Goal: Task Accomplishment & Management: Use online tool/utility

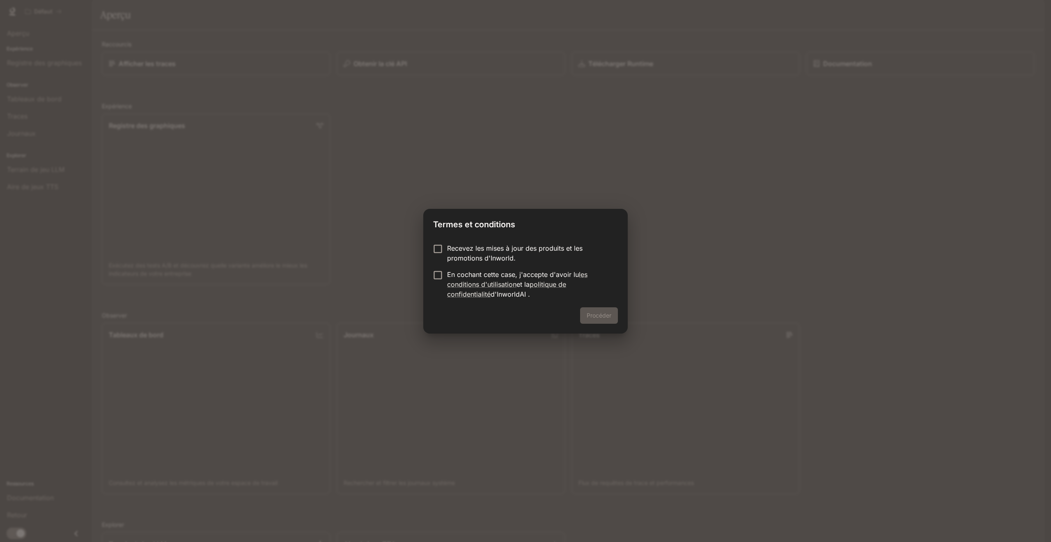
click at [472, 241] on div "Recevez les mises à jour des produits et les promotions d'Inworld. En cochant c…" at bounding box center [525, 272] width 204 height 71
click at [471, 255] on font "Recevez les mises à jour des produits et les promotions d'Inworld." at bounding box center [514, 253] width 135 height 18
click at [477, 274] on font "En cochant cette case, j'accepte d'avoir lu" at bounding box center [513, 274] width 132 height 8
click at [586, 312] on button "Procéder" at bounding box center [599, 315] width 38 height 16
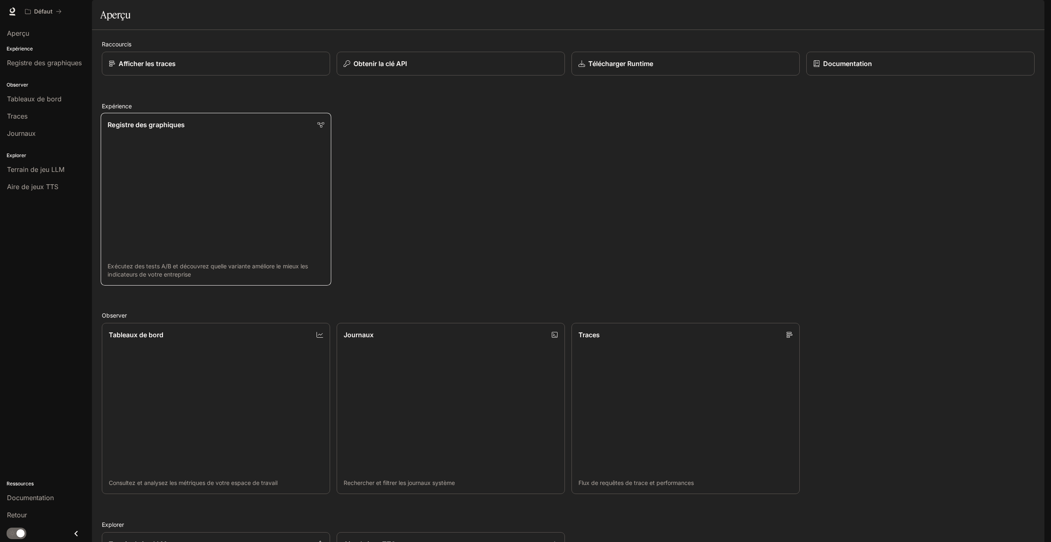
click at [258, 185] on link "Registre des graphiques Exécutez des tests A/B et découvrez quelle variante amé…" at bounding box center [216, 199] width 231 height 173
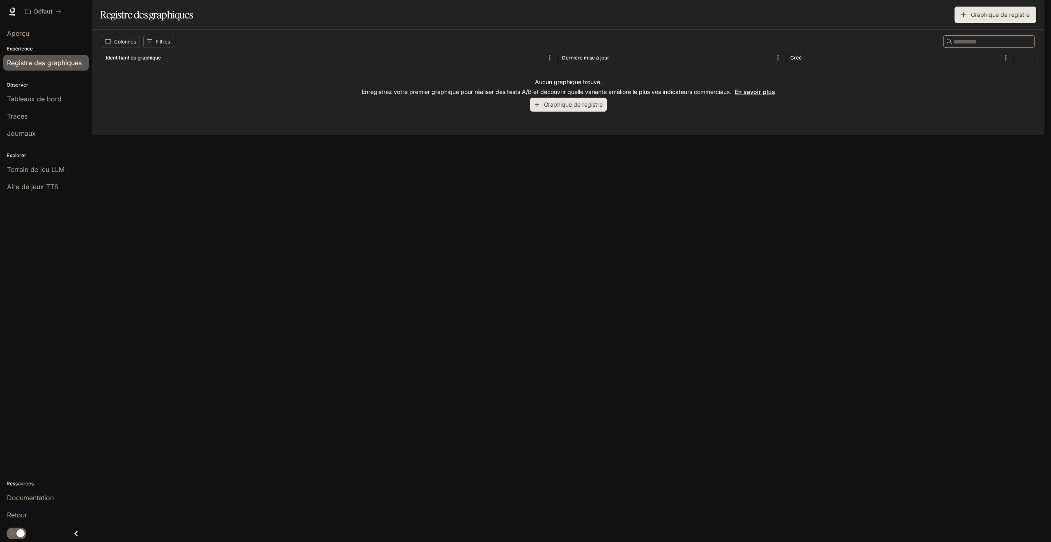
click at [580, 108] on font "Graphique de registre" at bounding box center [573, 104] width 59 height 7
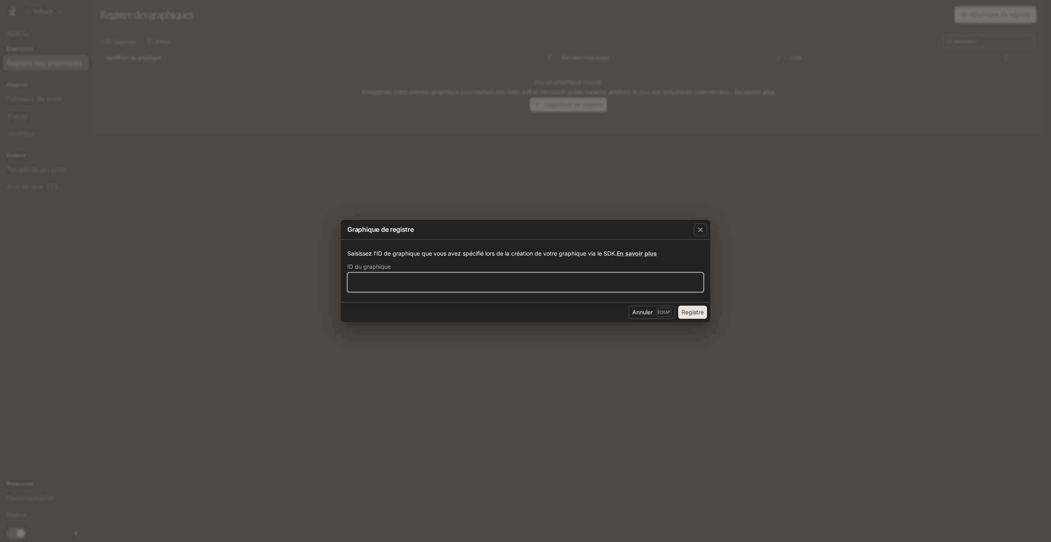
click at [412, 279] on input "text" at bounding box center [525, 282] width 355 height 8
click at [703, 233] on icon "button" at bounding box center [700, 230] width 8 height 8
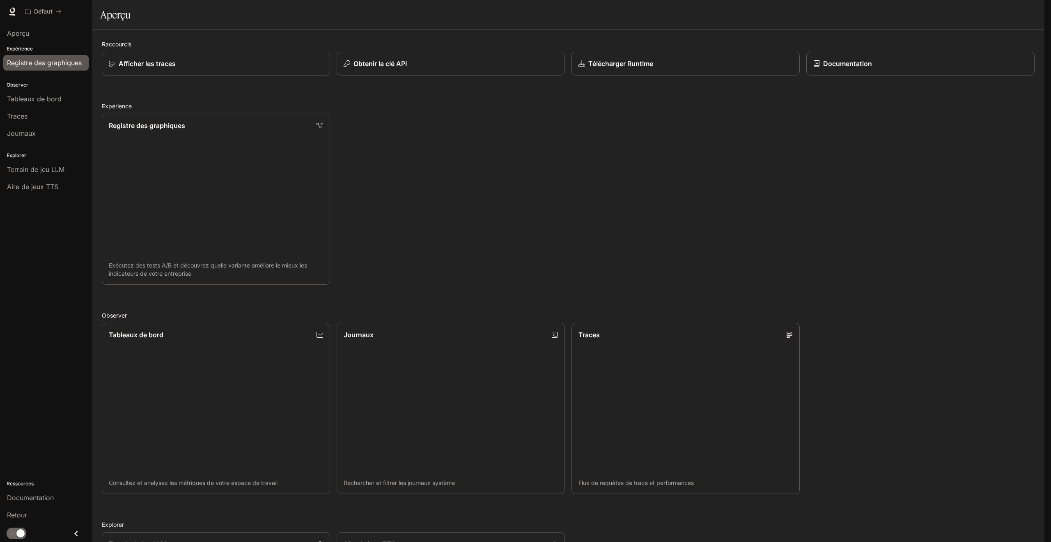
click at [45, 61] on font "Registre des graphiques" at bounding box center [44, 63] width 75 height 8
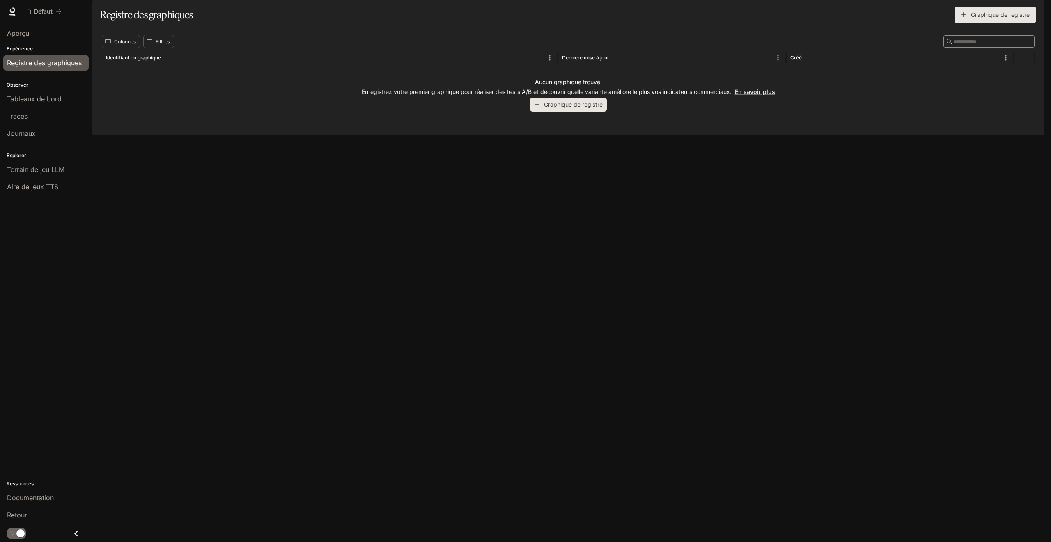
click at [560, 110] on font "Graphique de registre" at bounding box center [573, 104] width 59 height 10
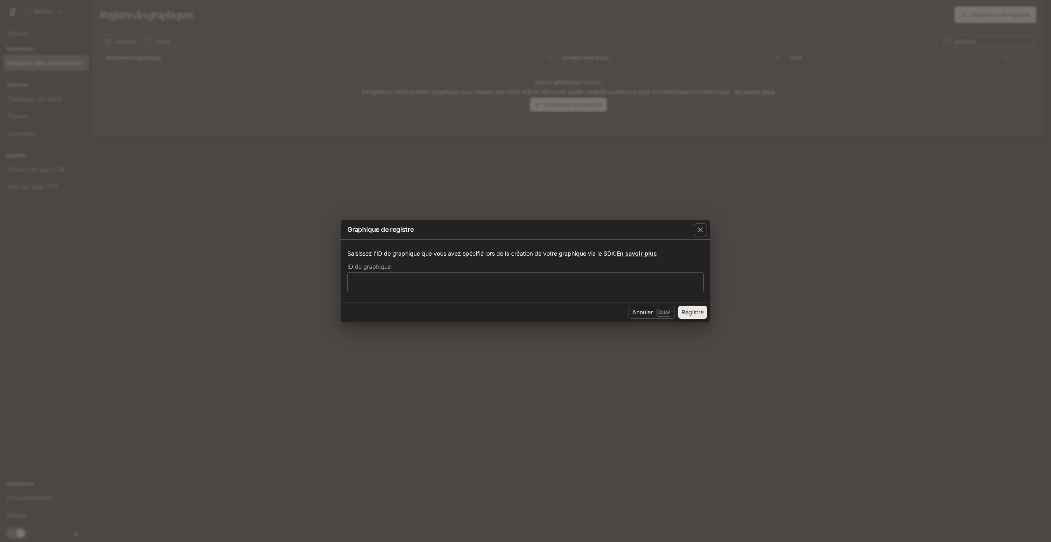
click at [561, 149] on div "Graphique de registre Saisissez l'ID de graphique que vous avez spécifié lors d…" at bounding box center [525, 271] width 1051 height 542
